Goal: Task Accomplishment & Management: Use online tool/utility

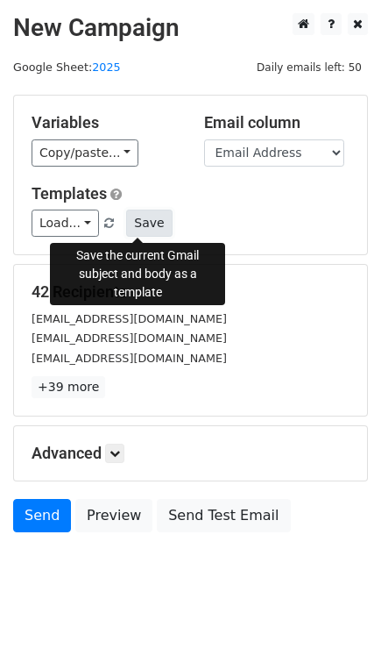
click at [139, 219] on button "Save" at bounding box center [149, 223] width 46 height 27
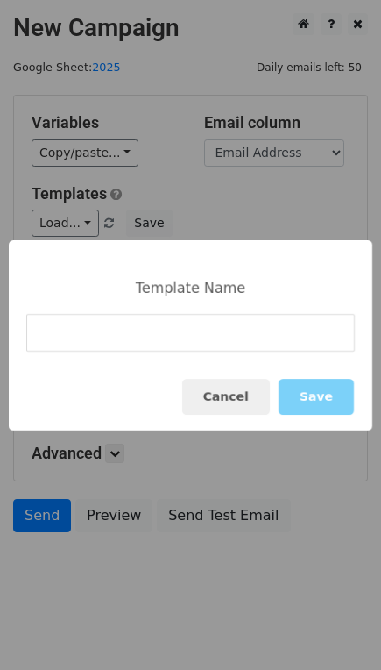
click at [172, 343] on input at bounding box center [190, 333] width 329 height 38
type input "VERSION 1"
click at [308, 395] on button "Save" at bounding box center [316, 397] width 75 height 36
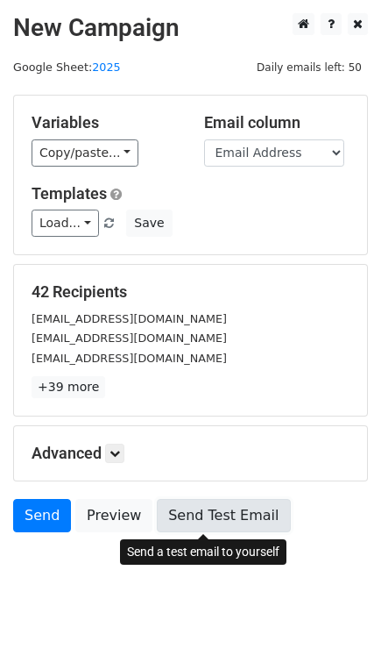
click at [211, 507] on link "Send Test Email" at bounding box center [223, 515] width 133 height 33
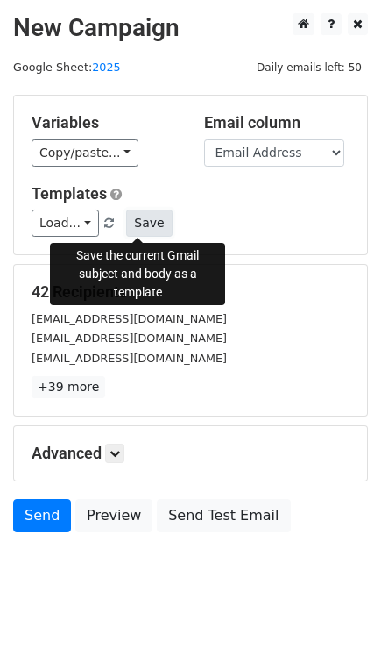
click at [146, 219] on button "Save" at bounding box center [149, 223] width 46 height 27
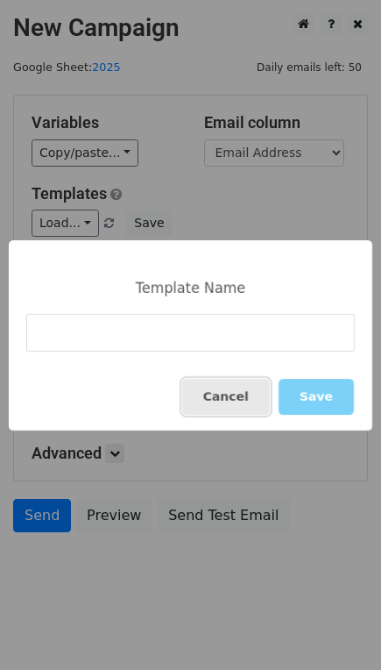
click at [256, 397] on button "Cancel" at bounding box center [226, 397] width 88 height 36
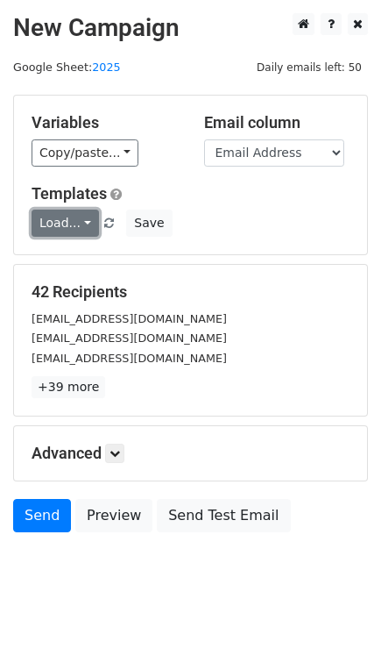
click at [77, 220] on link "Load..." at bounding box center [66, 223] width 68 height 27
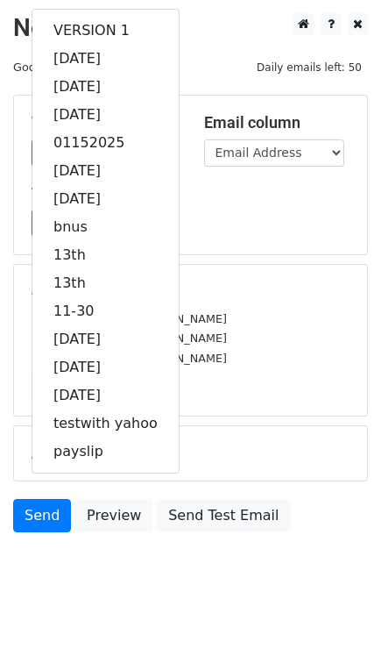
click at [224, 211] on div "Load... VERSION 1 [DATE] [DATE] [DATE] 01152025 [DATE] [DATE] bnus 13th 13th [D…" at bounding box center [190, 223] width 345 height 27
